Goal: Information Seeking & Learning: Learn about a topic

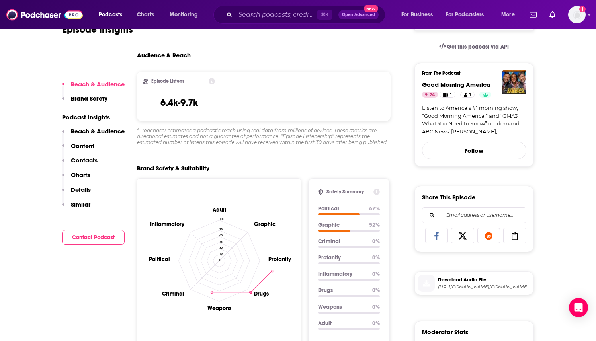
scroll to position [186, 0]
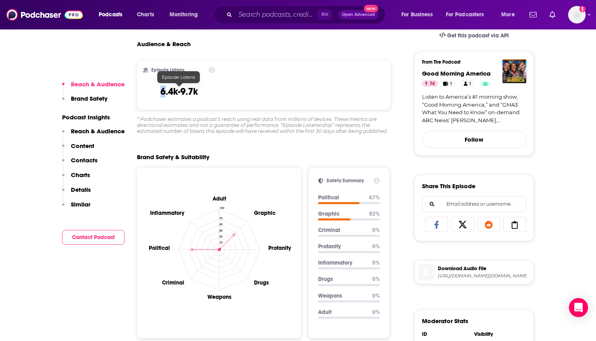
drag, startPoint x: 194, startPoint y: 93, endPoint x: 260, endPoint y: 94, distance: 66.5
click at [260, 94] on div "Episode Listens 6.4k-9.7k" at bounding box center [264, 84] width 254 height 49
click at [254, 96] on div "Episode Listens 6.4k-9.7k" at bounding box center [264, 84] width 254 height 49
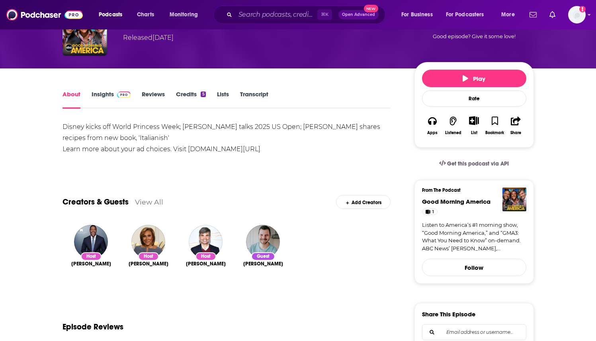
scroll to position [27, 0]
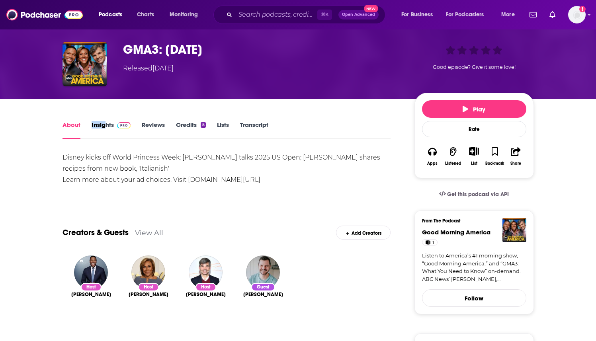
click at [104, 123] on div "About Insights Reviews Credits 5 Lists Transcript" at bounding box center [226, 129] width 328 height 19
click at [103, 125] on link "Insights" at bounding box center [111, 130] width 39 height 18
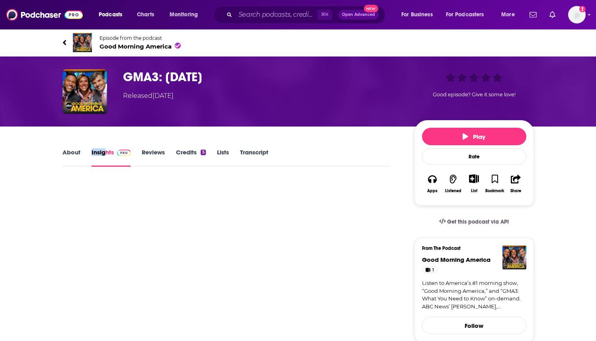
click at [107, 158] on link "Insights" at bounding box center [111, 157] width 39 height 18
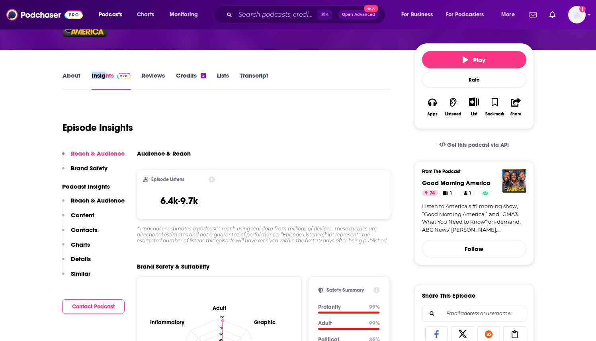
scroll to position [100, 0]
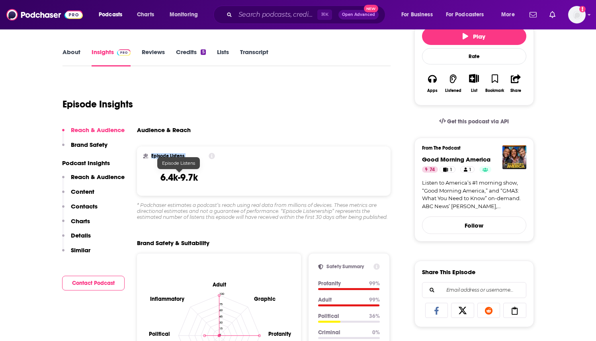
drag, startPoint x: 146, startPoint y: 173, endPoint x: 267, endPoint y: 181, distance: 121.3
click at [269, 181] on div "Episode Listens 6.4k-9.7k" at bounding box center [264, 170] width 254 height 49
click at [248, 178] on div "Episode Listens 6.4k-9.7k" at bounding box center [264, 170] width 254 height 49
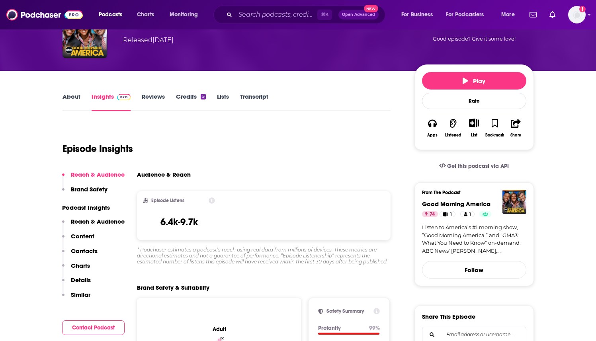
scroll to position [206, 0]
